Goal: Download file/media

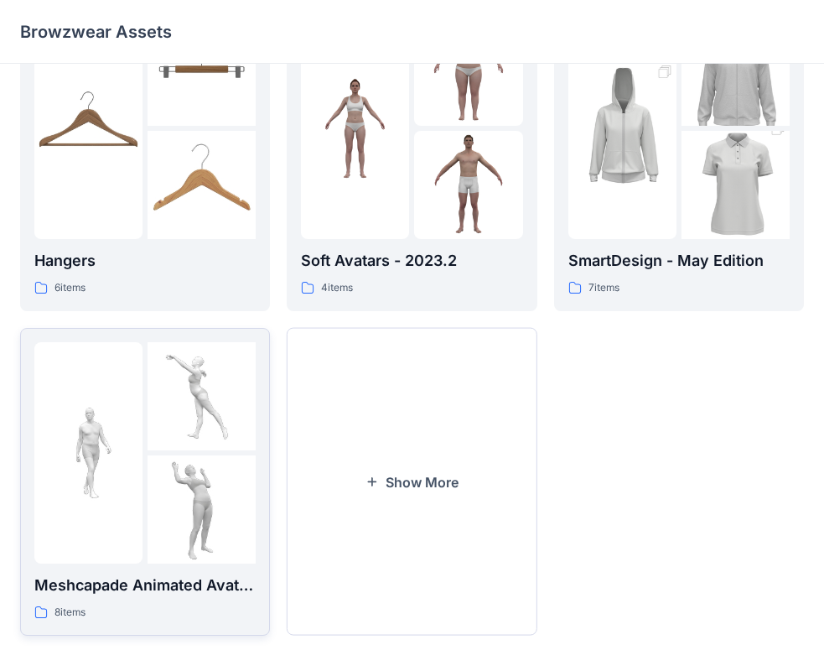
scroll to position [417, 0]
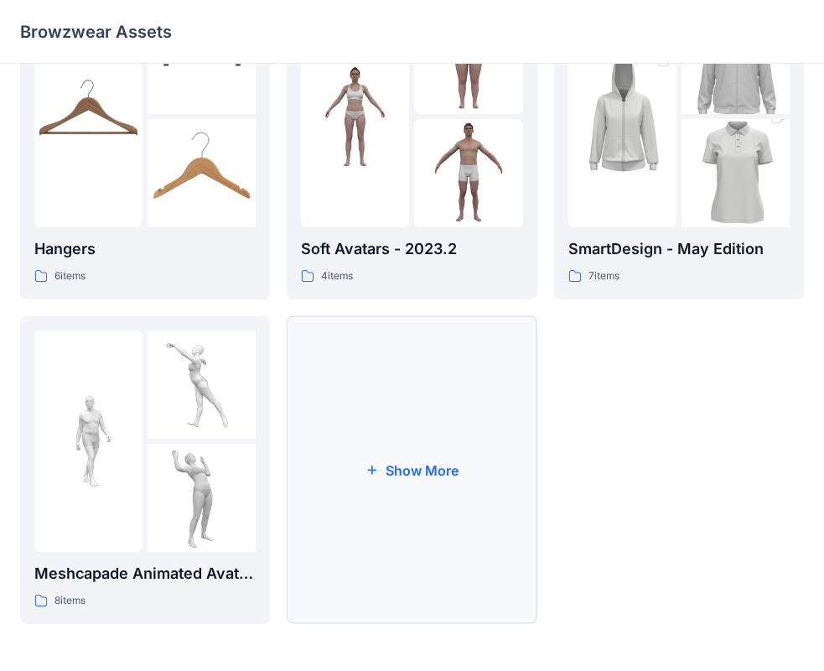
click at [425, 472] on button "Show More" at bounding box center [412, 470] width 250 height 308
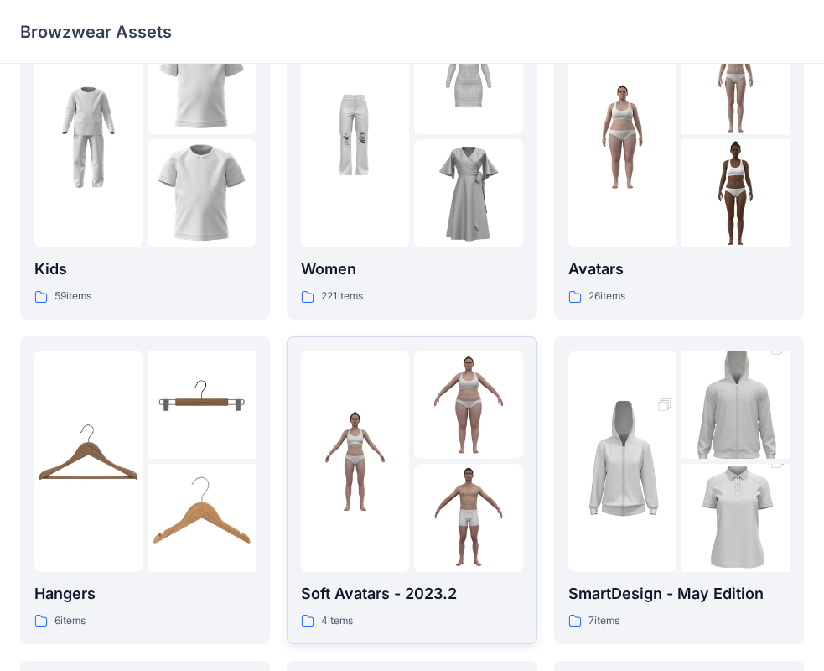
scroll to position [0, 0]
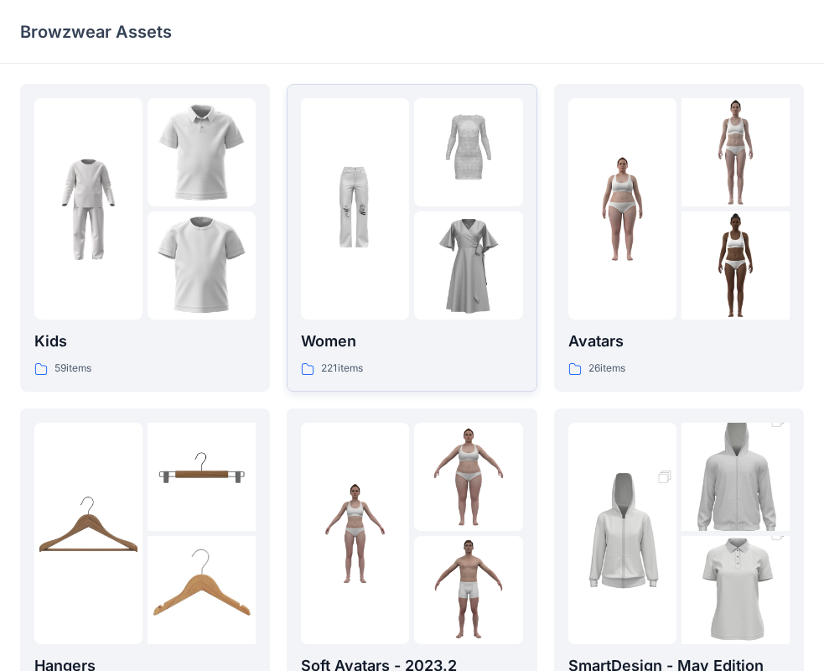
click at [430, 245] on img at bounding box center [468, 265] width 108 height 108
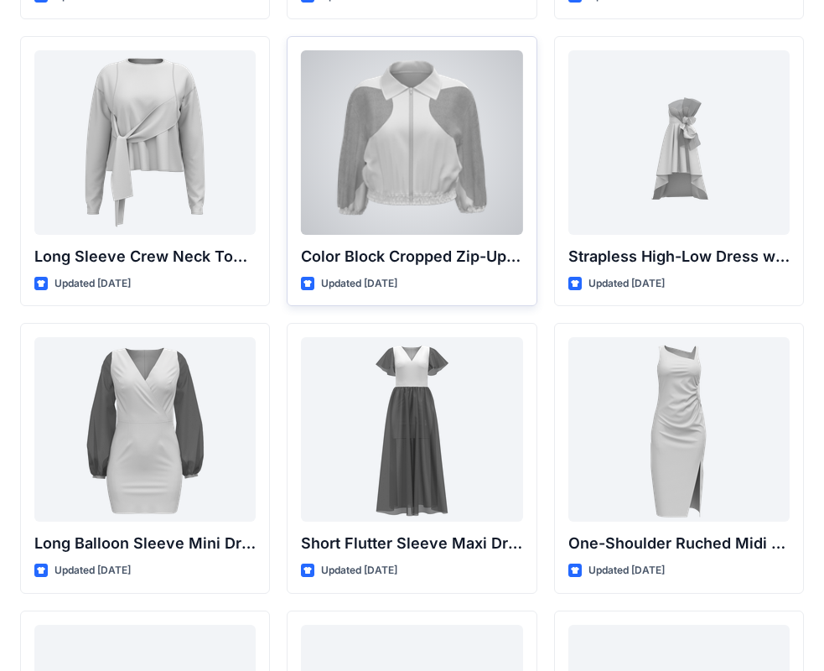
scroll to position [419, 0]
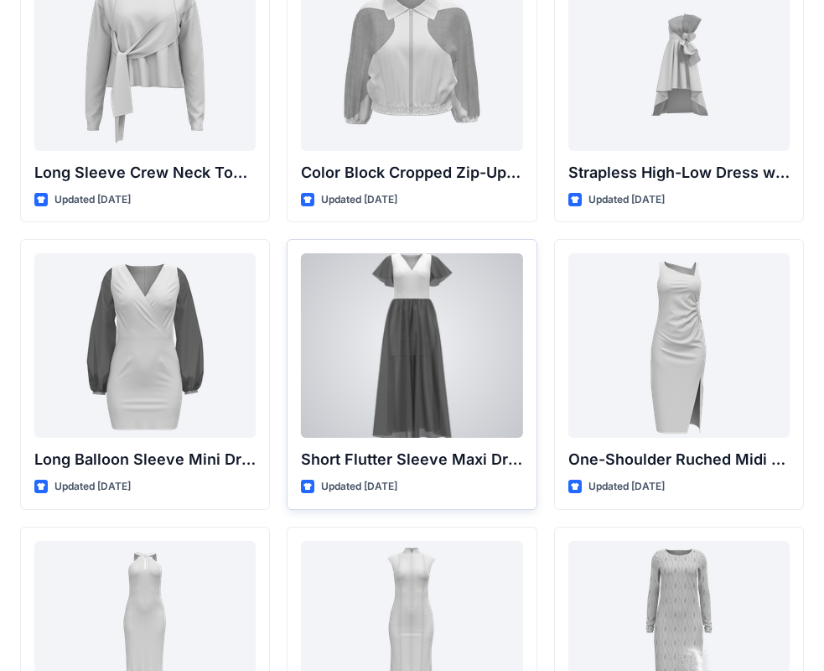
click at [412, 318] on div at bounding box center [411, 345] width 221 height 184
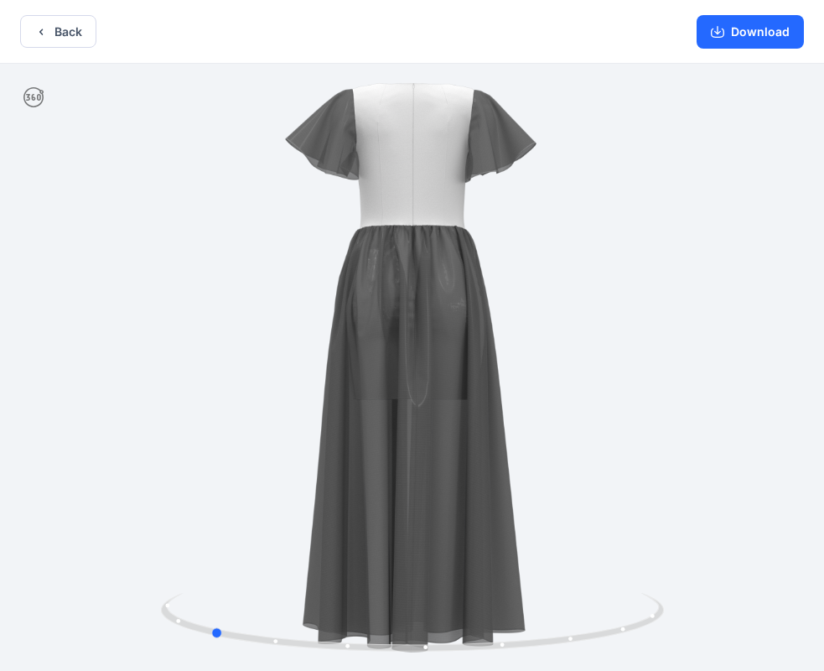
drag, startPoint x: 435, startPoint y: 224, endPoint x: 220, endPoint y: 259, distance: 218.3
click at [220, 259] on div at bounding box center [412, 369] width 824 height 610
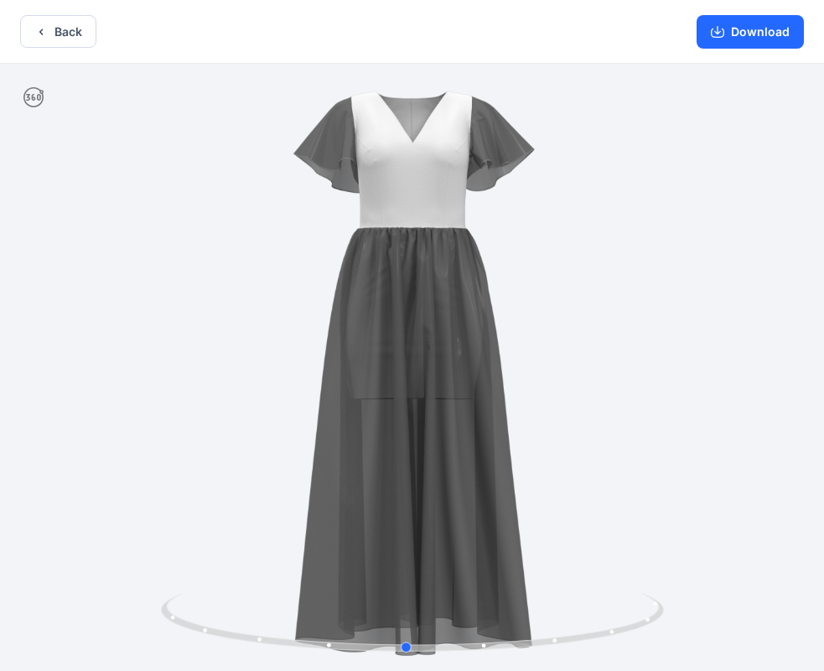
drag, startPoint x: 448, startPoint y: 261, endPoint x: 155, endPoint y: 313, distance: 298.0
click at [155, 313] on div at bounding box center [412, 369] width 824 height 610
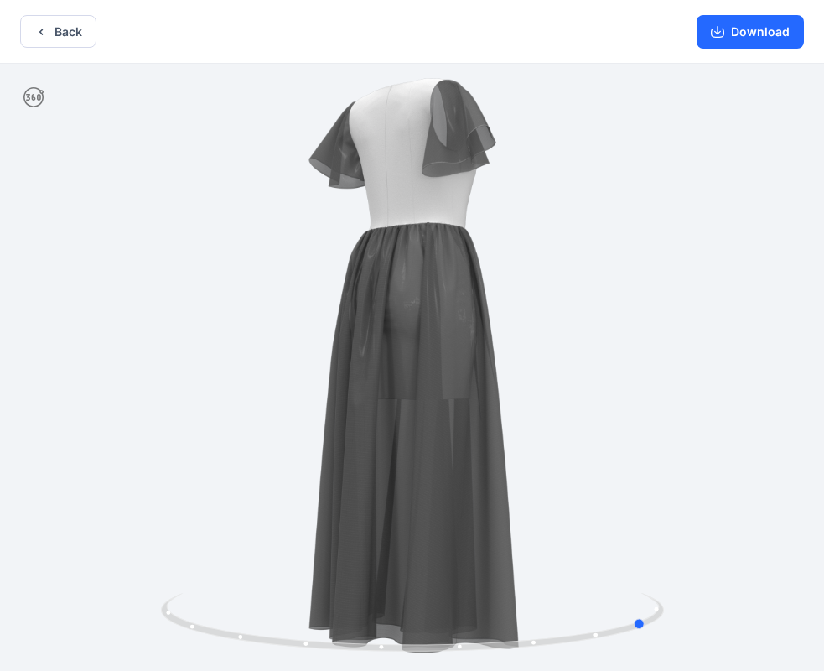
drag, startPoint x: 454, startPoint y: 372, endPoint x: 192, endPoint y: 386, distance: 261.9
click at [192, 386] on div at bounding box center [412, 369] width 824 height 610
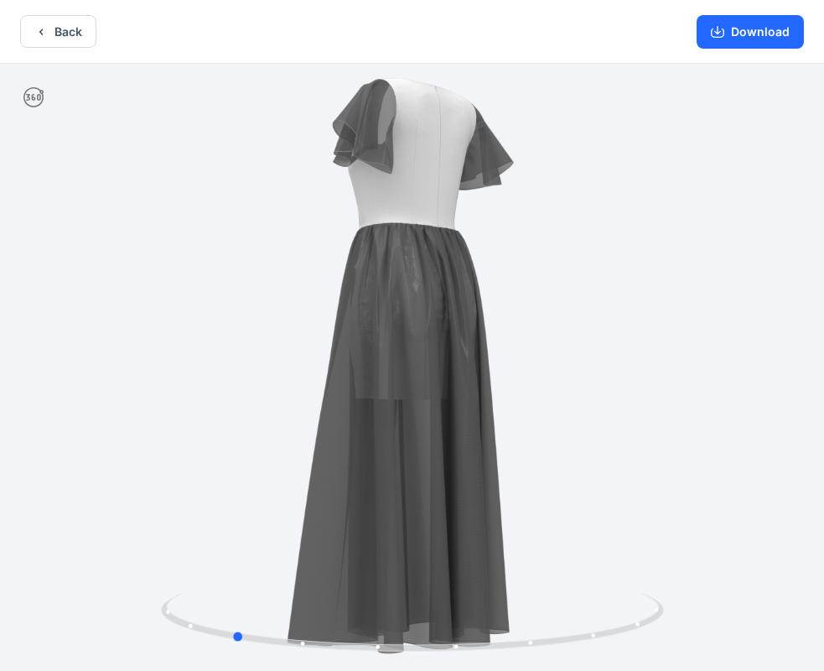
drag, startPoint x: 538, startPoint y: 374, endPoint x: 625, endPoint y: 505, distance: 157.9
click at [625, 505] on div at bounding box center [412, 369] width 824 height 610
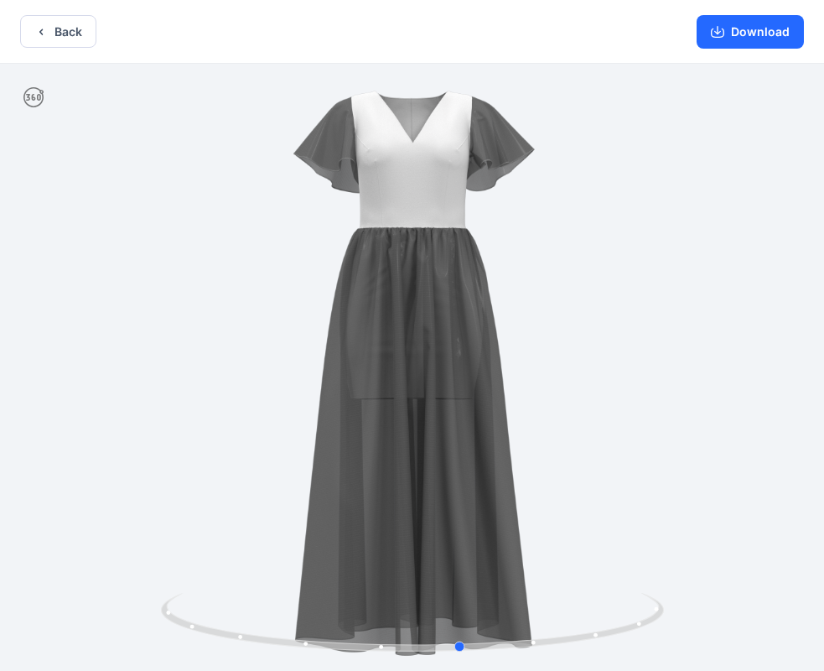
drag, startPoint x: 389, startPoint y: 297, endPoint x: 635, endPoint y: 331, distance: 248.8
click at [635, 331] on div at bounding box center [412, 369] width 824 height 610
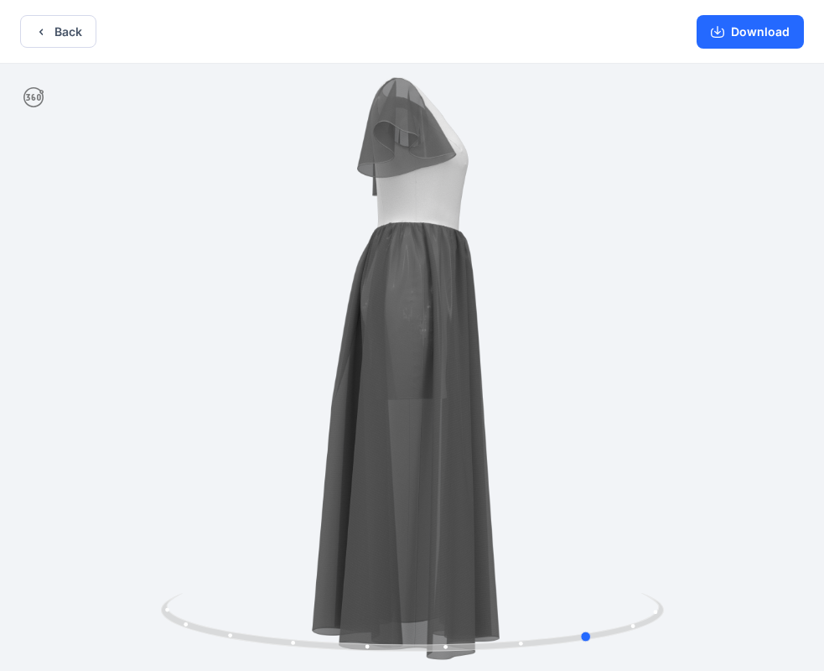
drag, startPoint x: 510, startPoint y: 333, endPoint x: 122, endPoint y: 459, distance: 408.0
click at [122, 459] on div at bounding box center [412, 369] width 824 height 610
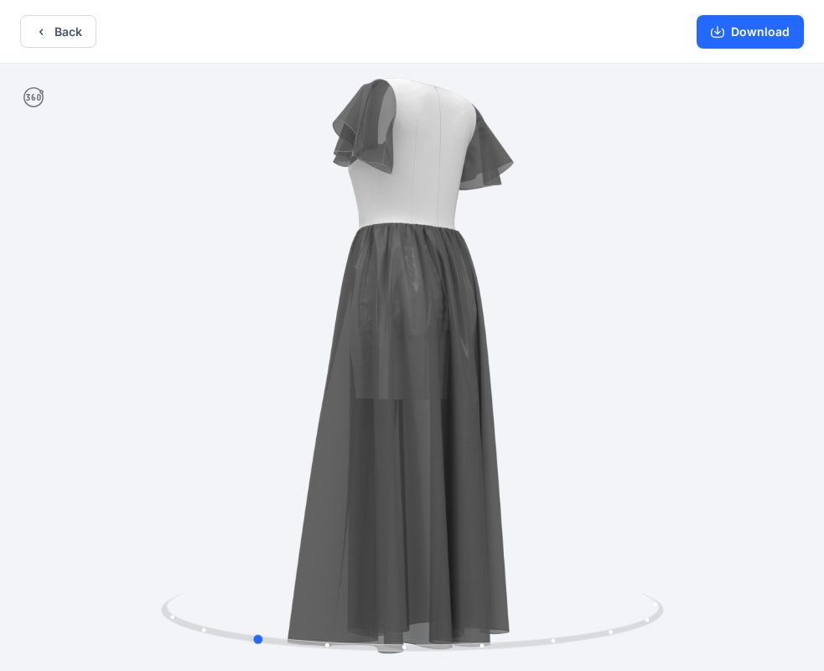
drag, startPoint x: 531, startPoint y: 363, endPoint x: 192, endPoint y: 371, distance: 339.6
click at [192, 371] on div at bounding box center [412, 369] width 824 height 610
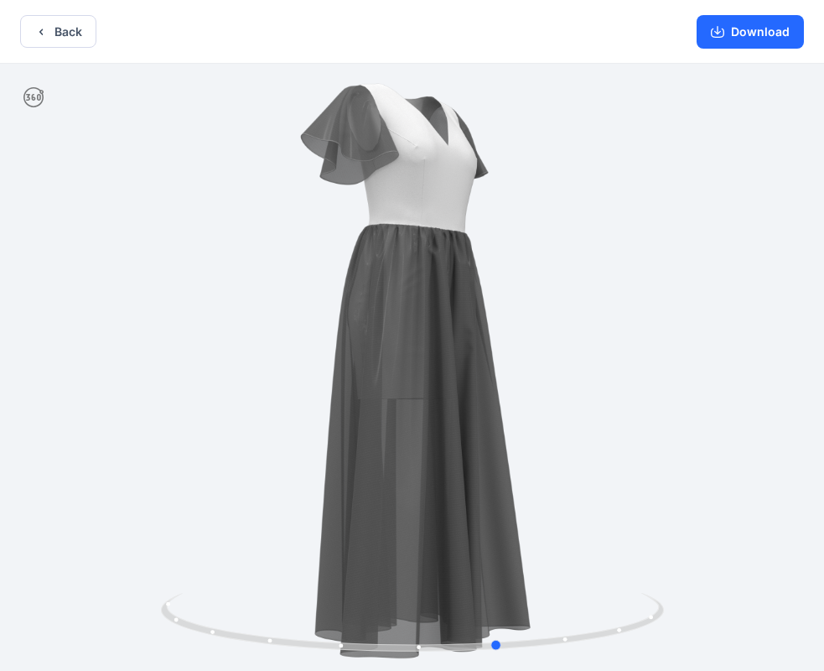
drag, startPoint x: 495, startPoint y: 346, endPoint x: 239, endPoint y: 358, distance: 256.8
click at [239, 358] on div at bounding box center [412, 369] width 824 height 610
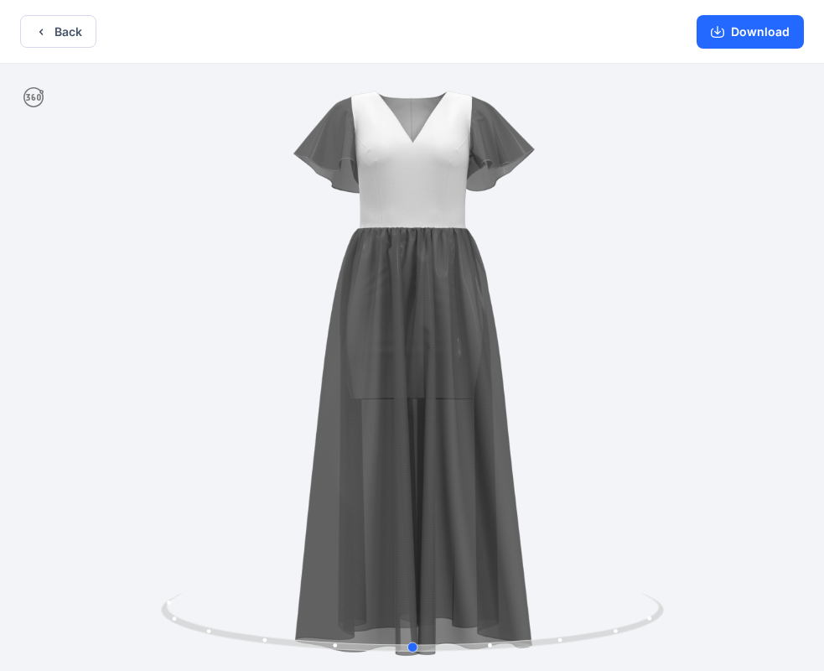
drag, startPoint x: 602, startPoint y: 329, endPoint x: 516, endPoint y: 393, distance: 107.8
click at [516, 393] on div at bounding box center [412, 369] width 824 height 610
click at [86, 29] on button "Back" at bounding box center [58, 31] width 76 height 33
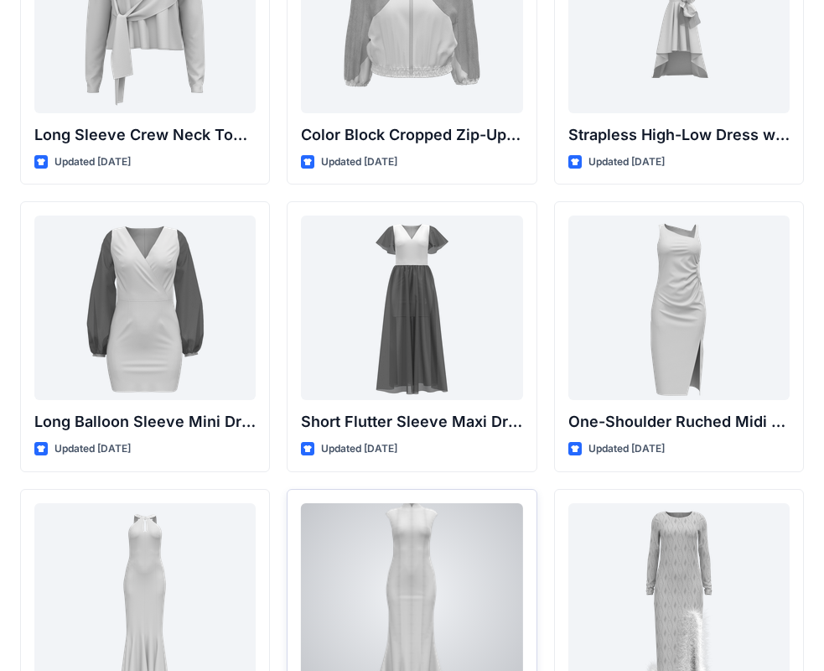
scroll to position [419, 0]
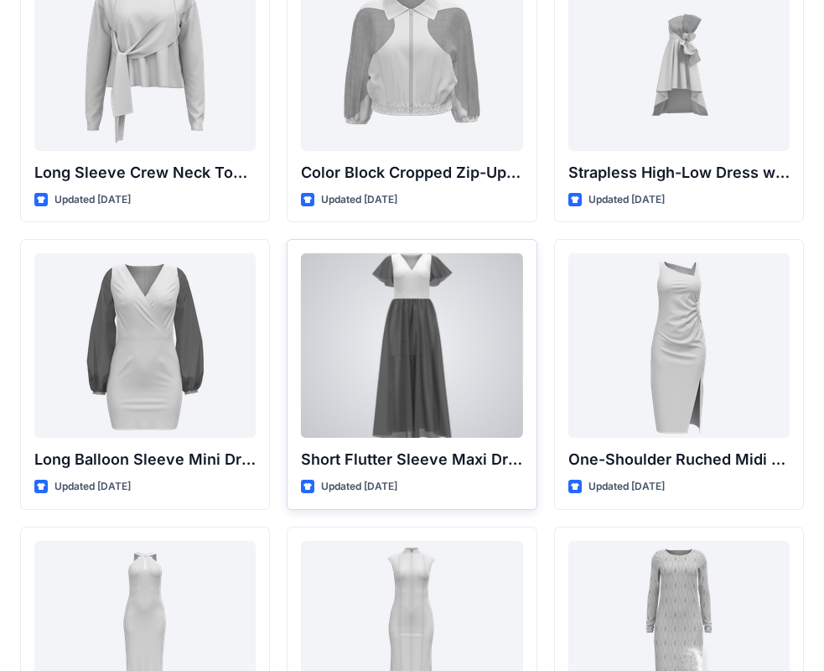
click at [405, 275] on div at bounding box center [411, 345] width 221 height 184
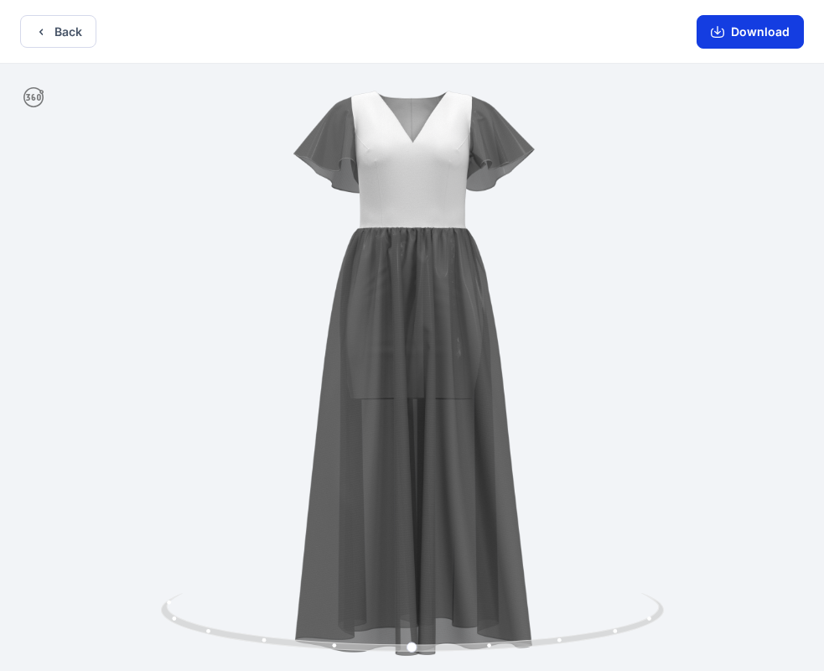
click at [737, 33] on button "Download" at bounding box center [750, 32] width 107 height 34
click at [772, 34] on button "Download" at bounding box center [750, 32] width 107 height 34
